Goal: Navigation & Orientation: Find specific page/section

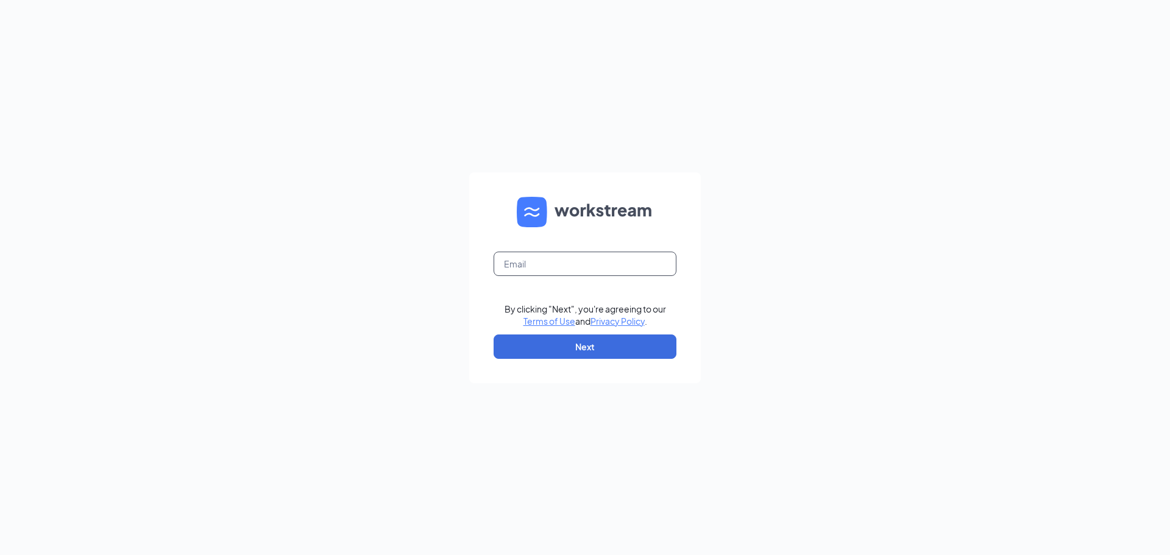
click at [525, 252] on input "text" at bounding box center [584, 264] width 183 height 24
type input "tara.maggart@runza.com"
click at [574, 339] on button "Next" at bounding box center [584, 346] width 183 height 24
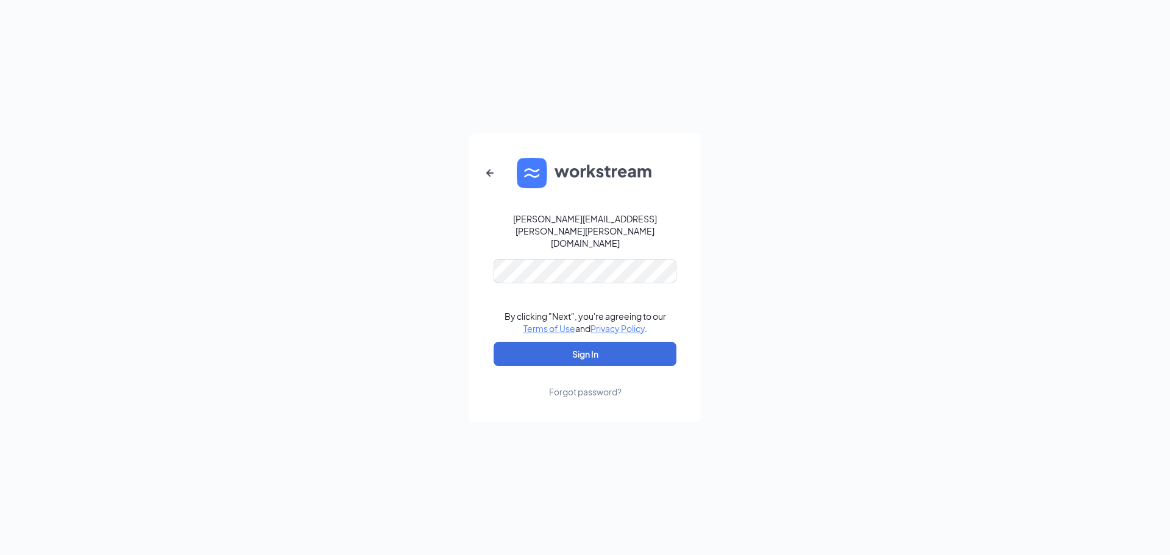
click at [566, 245] on form "tara.maggart@runza.com By clicking "Next", you're agreeing to our Terms of Use …" at bounding box center [585, 277] width 232 height 289
click at [493, 342] on button "Sign In" at bounding box center [584, 354] width 183 height 24
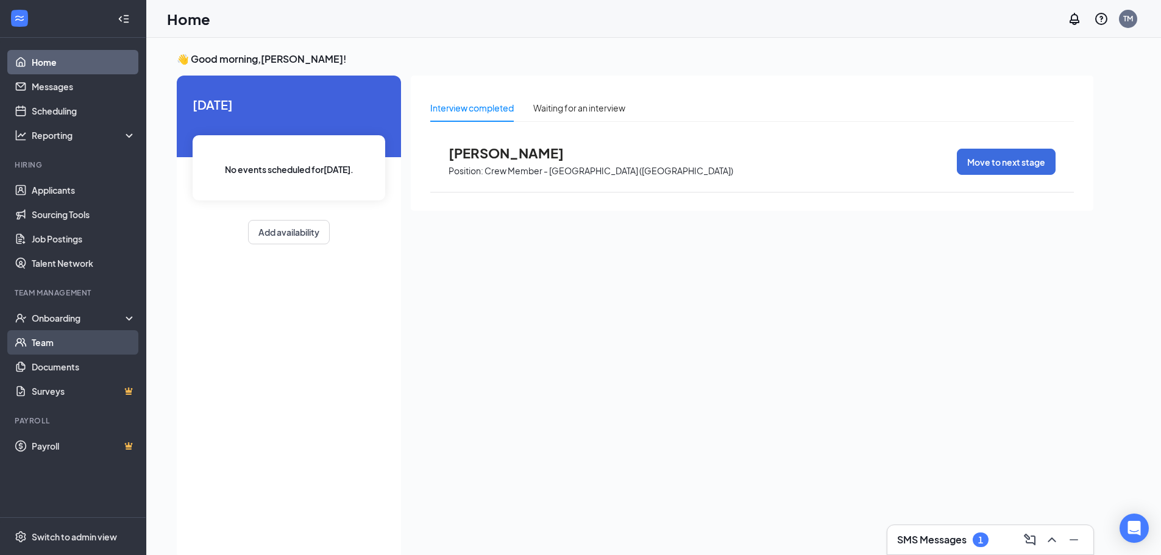
click at [85, 341] on link "Team" at bounding box center [84, 342] width 104 height 24
